Goal: Obtain resource: Obtain resource

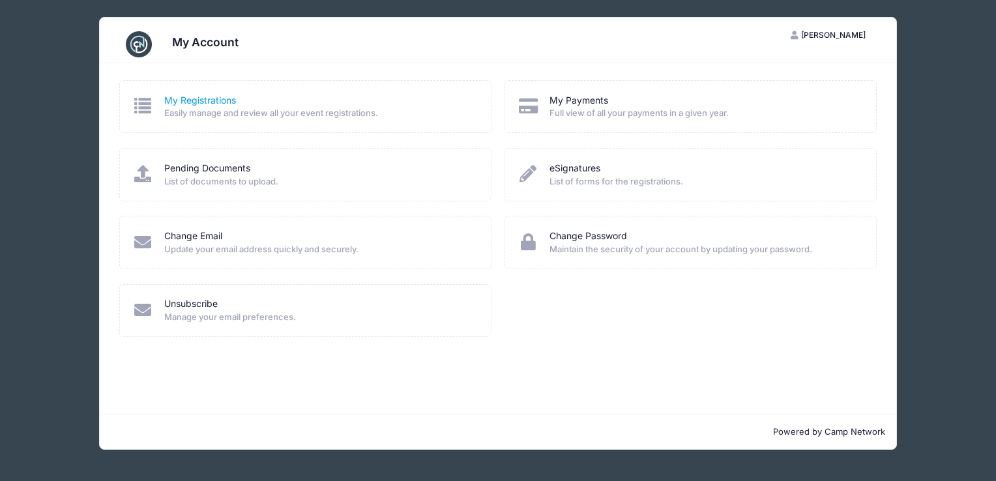
click at [177, 98] on link "My Registrations" at bounding box center [200, 101] width 72 height 14
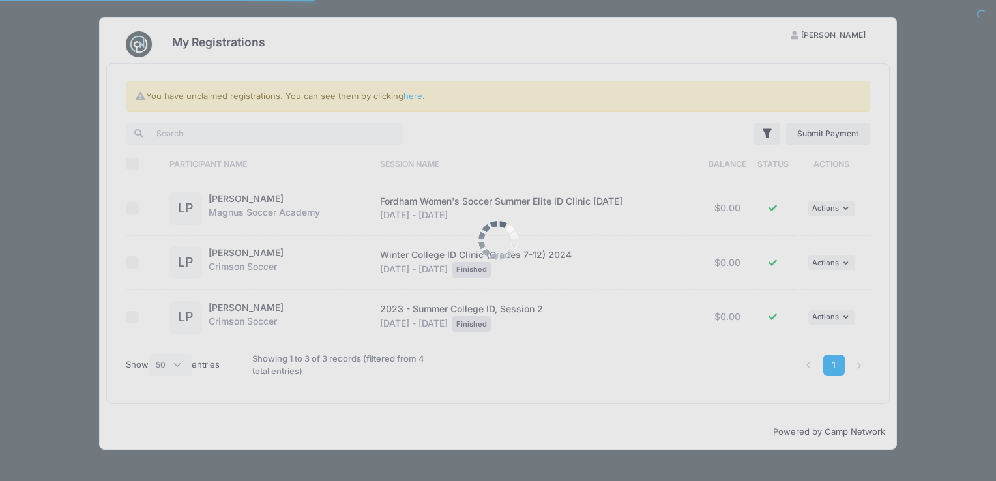
select select "50"
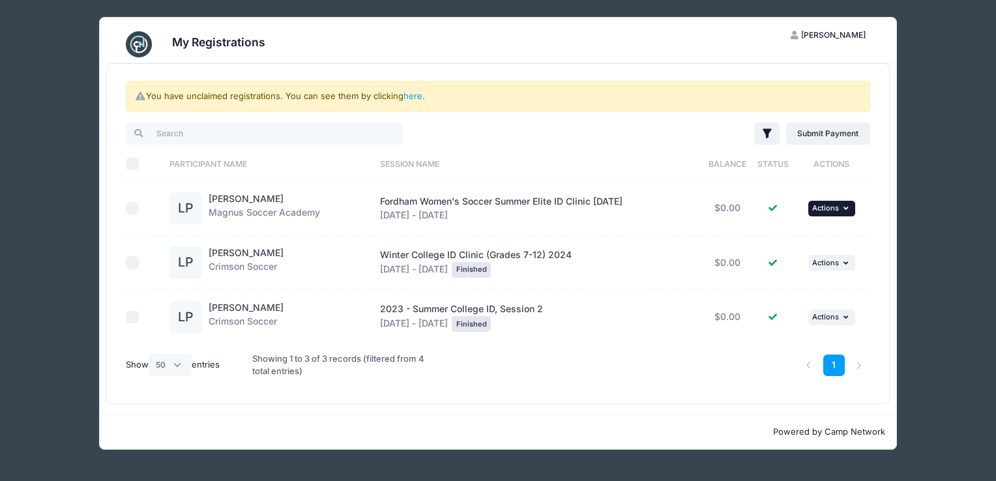
click at [844, 208] on button "... Actions" at bounding box center [831, 209] width 47 height 16
click at [823, 259] on link "View Attachments" at bounding box center [794, 261] width 118 height 25
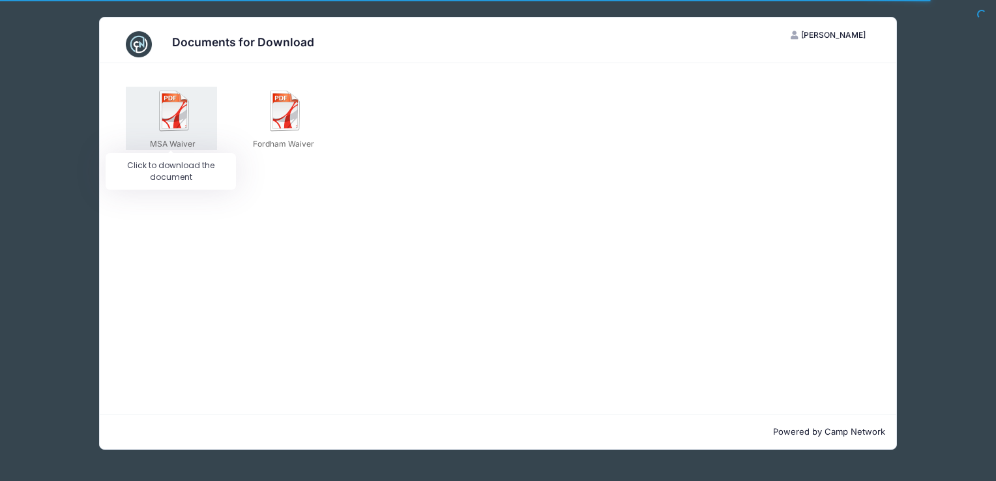
click at [193, 118] on img at bounding box center [175, 111] width 42 height 42
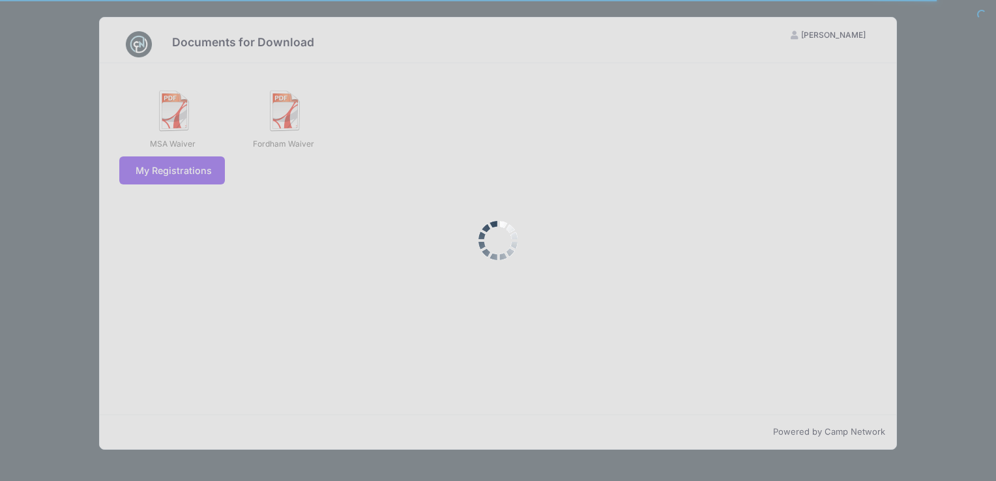
click at [193, 118] on div at bounding box center [498, 240] width 996 height 481
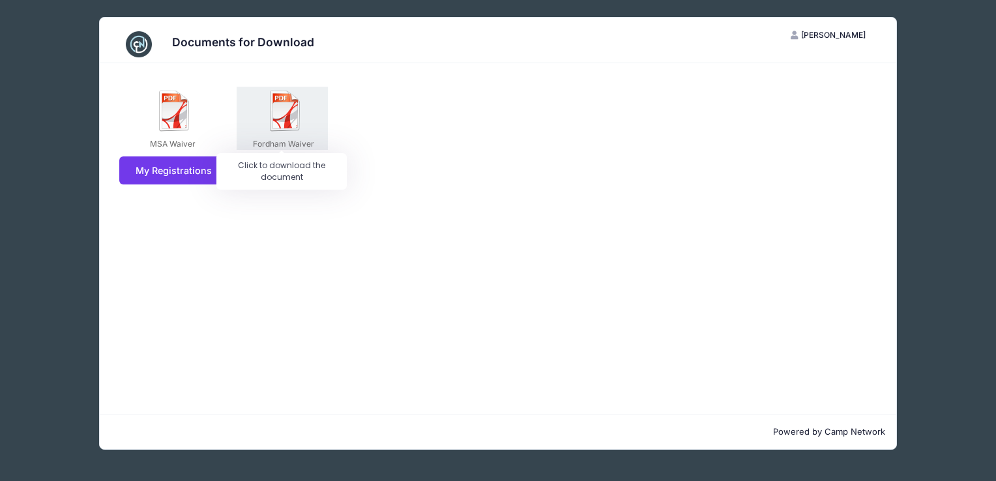
click at [271, 108] on img at bounding box center [286, 111] width 42 height 42
click at [0, 0] on div at bounding box center [0, 0] width 0 height 0
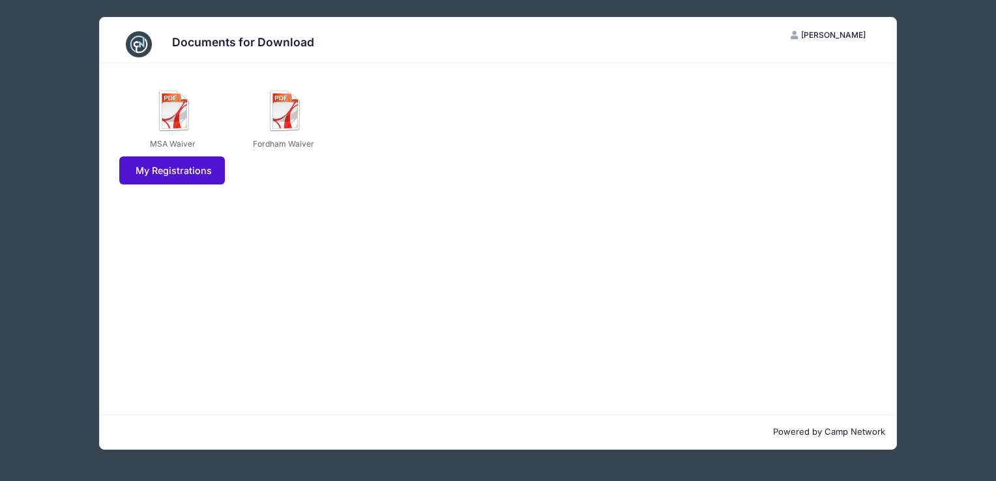
click at [201, 173] on link "My Registrations" at bounding box center [172, 170] width 106 height 28
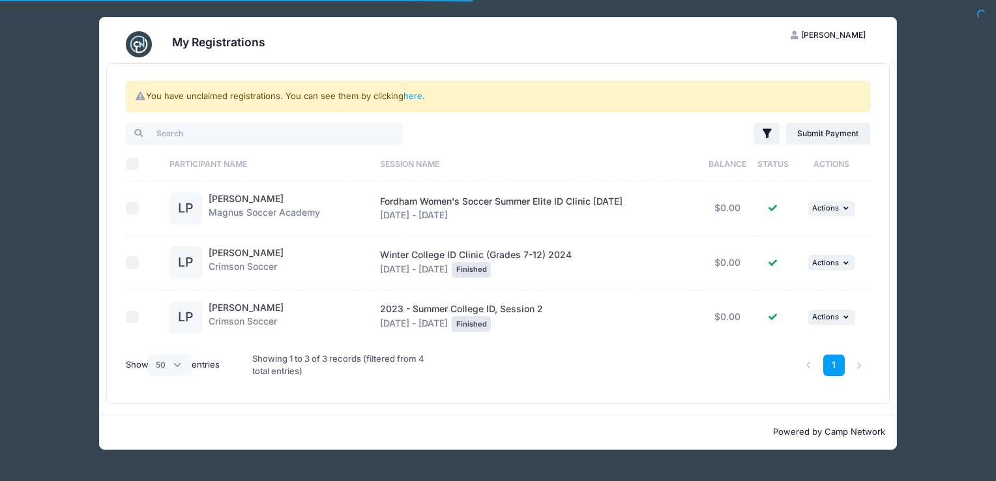
select select "50"
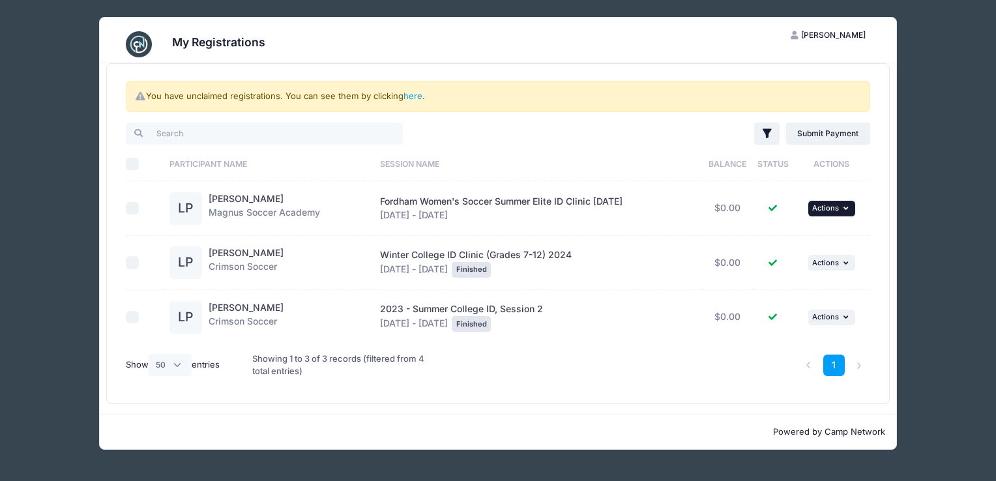
click at [823, 209] on span "Actions" at bounding box center [825, 207] width 27 height 9
click at [804, 237] on link "View Registration" at bounding box center [794, 236] width 118 height 25
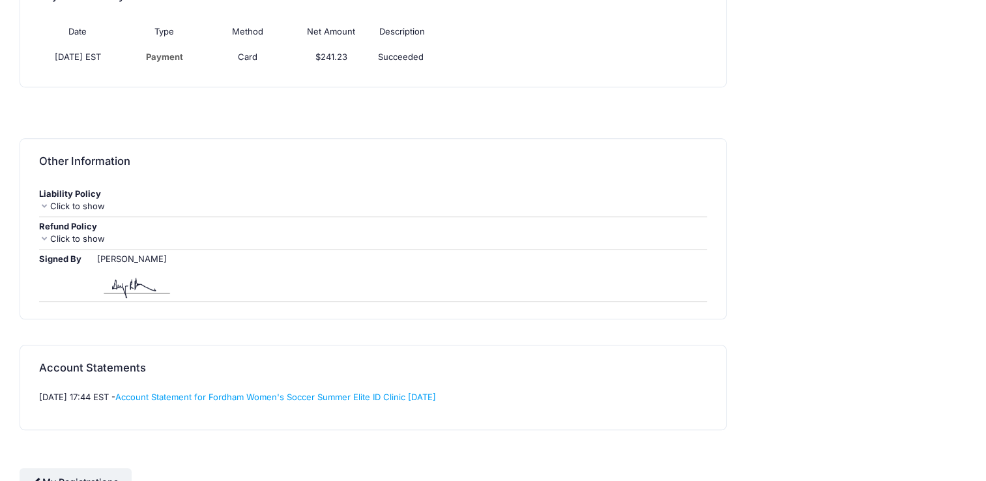
scroll to position [1084, 0]
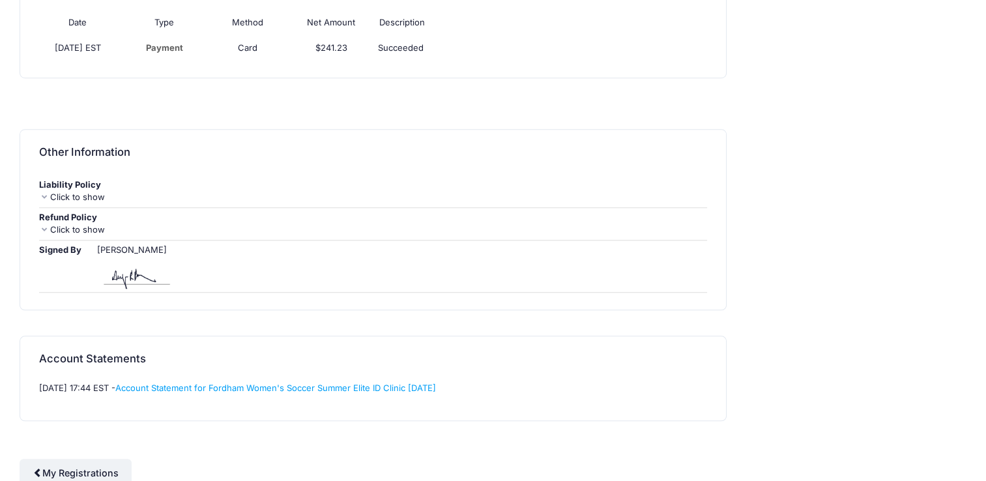
click at [69, 192] on div "Click to show" at bounding box center [373, 197] width 668 height 13
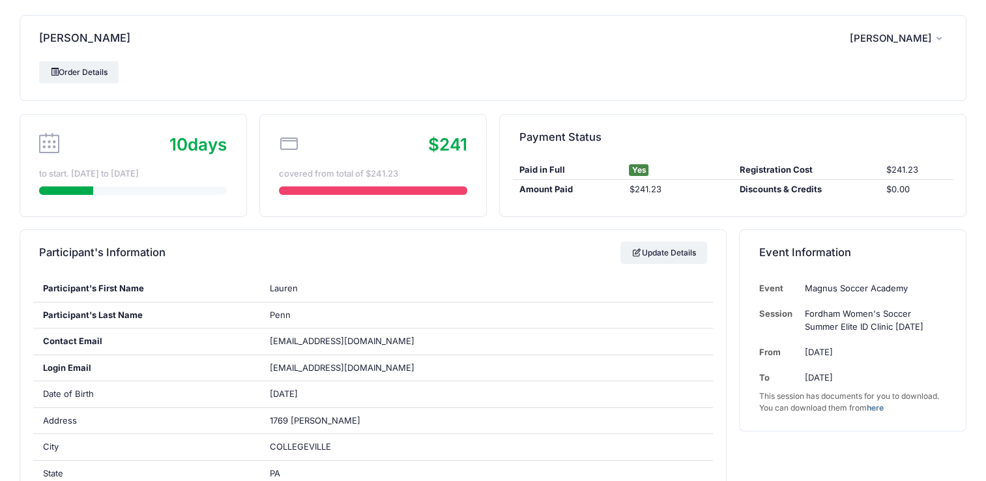
scroll to position [0, 0]
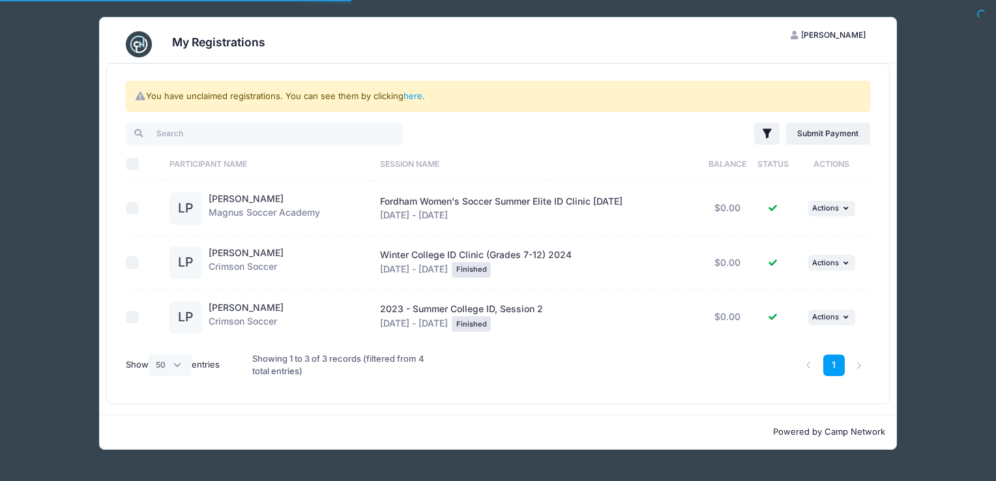
select select "50"
click at [850, 208] on icon "button" at bounding box center [848, 208] width 8 height 7
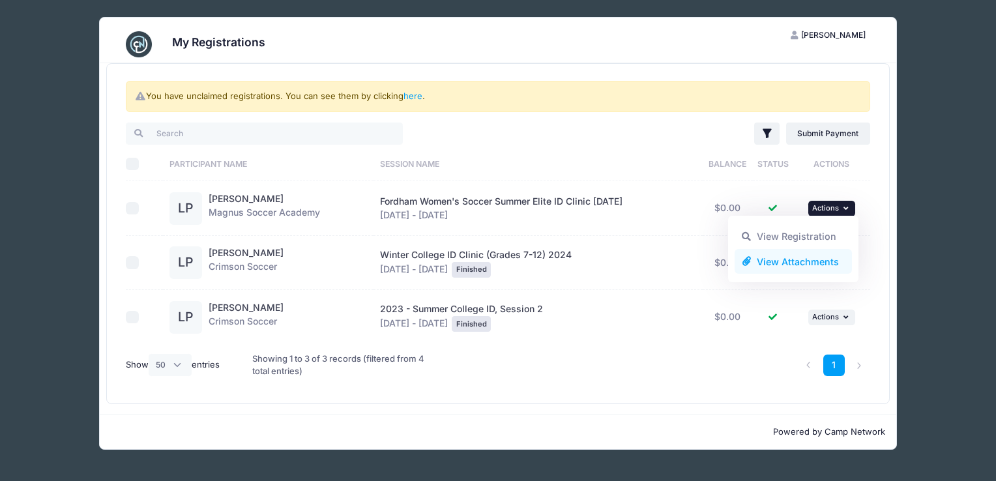
click at [820, 265] on link "View Attachments" at bounding box center [794, 261] width 118 height 25
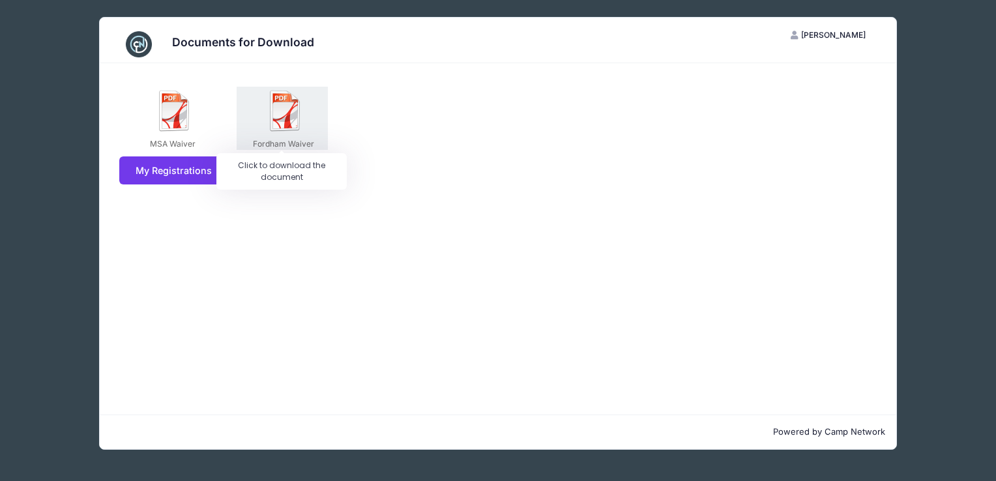
click at [276, 114] on img at bounding box center [286, 111] width 42 height 42
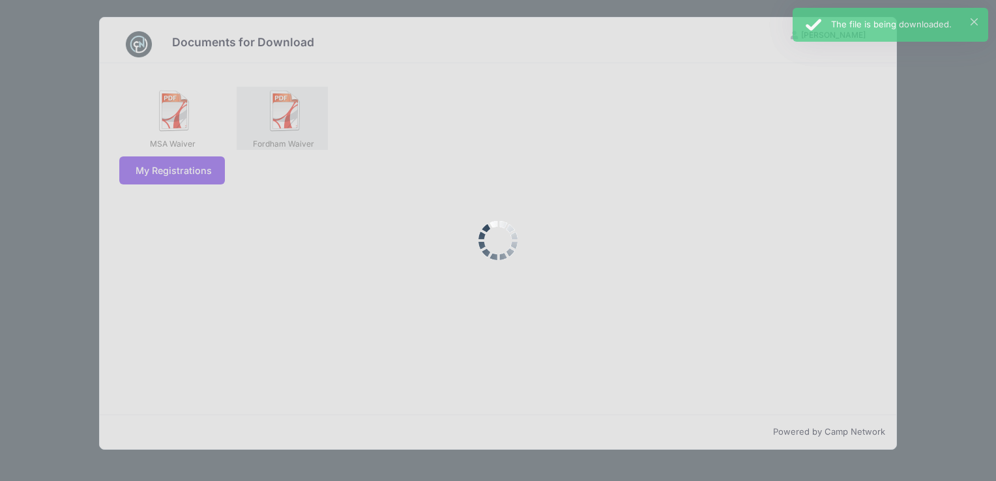
click at [276, 114] on div at bounding box center [498, 240] width 996 height 481
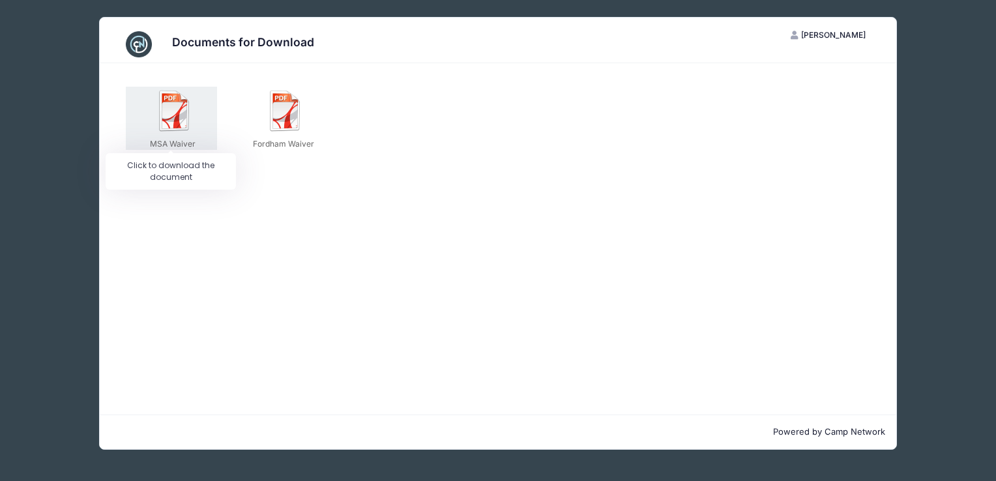
click at [185, 100] on img at bounding box center [175, 111] width 42 height 42
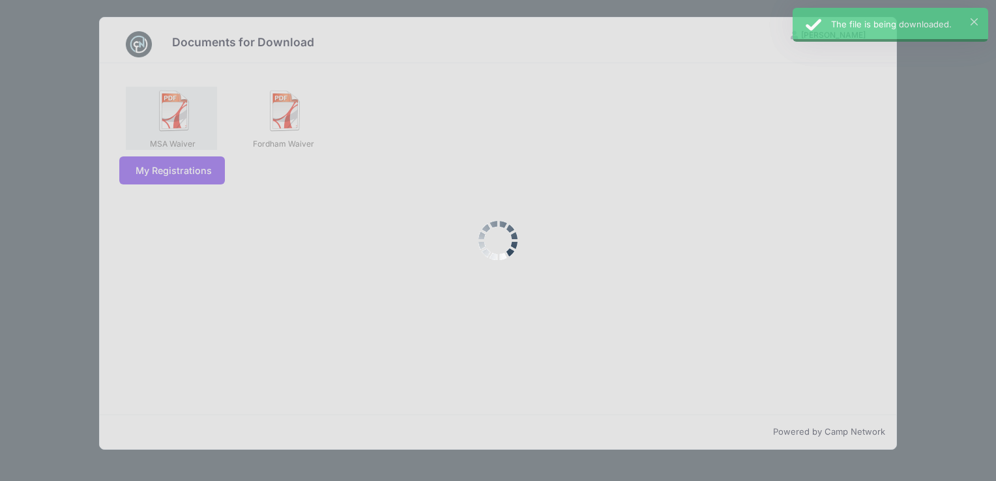
click at [185, 100] on div at bounding box center [498, 240] width 996 height 481
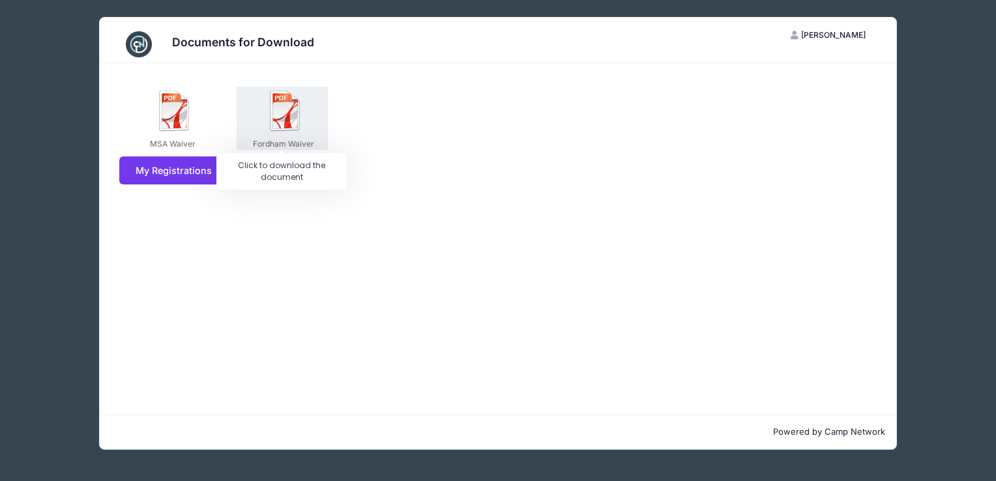
click at [301, 124] on img at bounding box center [286, 111] width 42 height 42
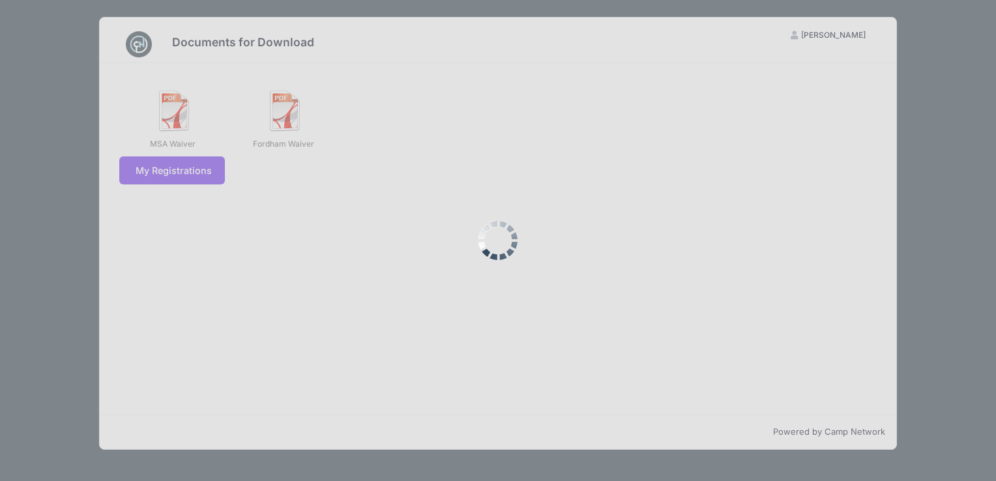
click at [301, 123] on div at bounding box center [498, 240] width 996 height 481
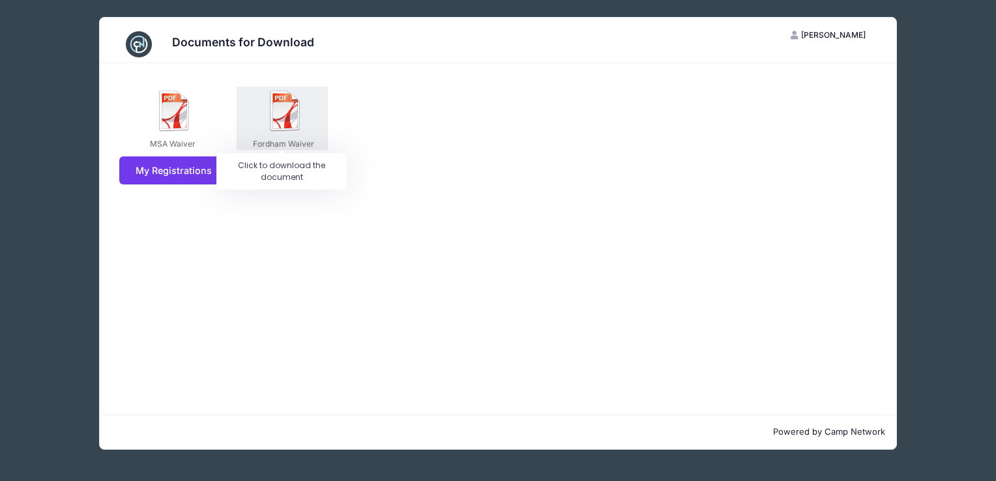
click at [293, 123] on img at bounding box center [286, 111] width 42 height 42
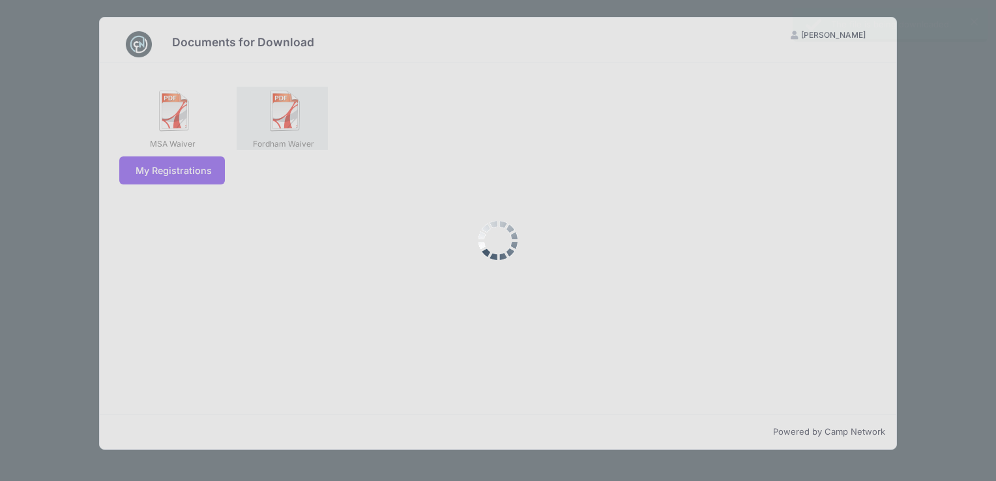
click at [293, 123] on div at bounding box center [498, 240] width 996 height 481
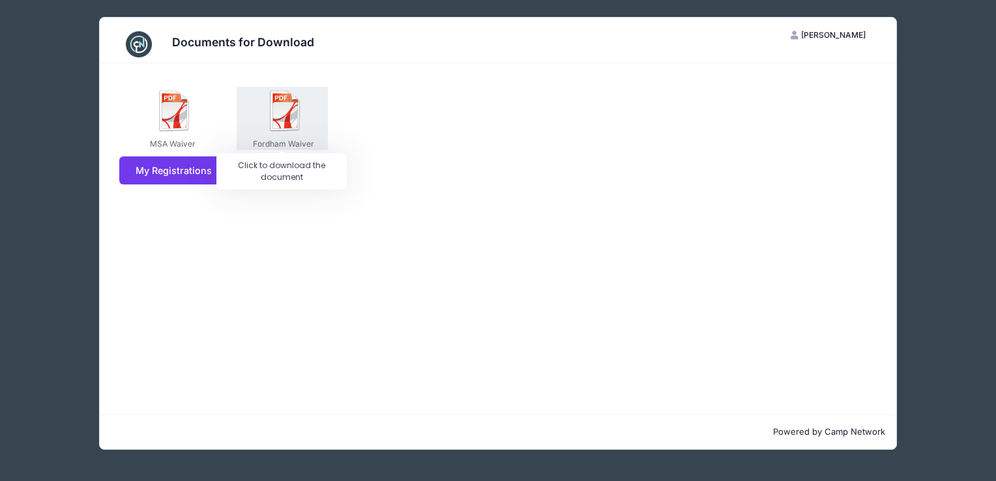
click at [282, 111] on img at bounding box center [286, 111] width 42 height 42
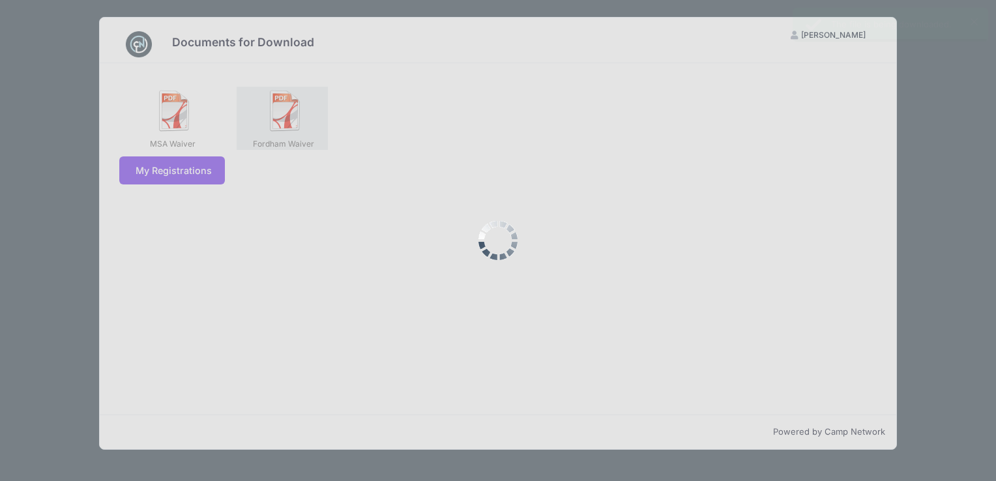
click at [282, 111] on div at bounding box center [498, 240] width 996 height 481
